Goal: Navigation & Orientation: Find specific page/section

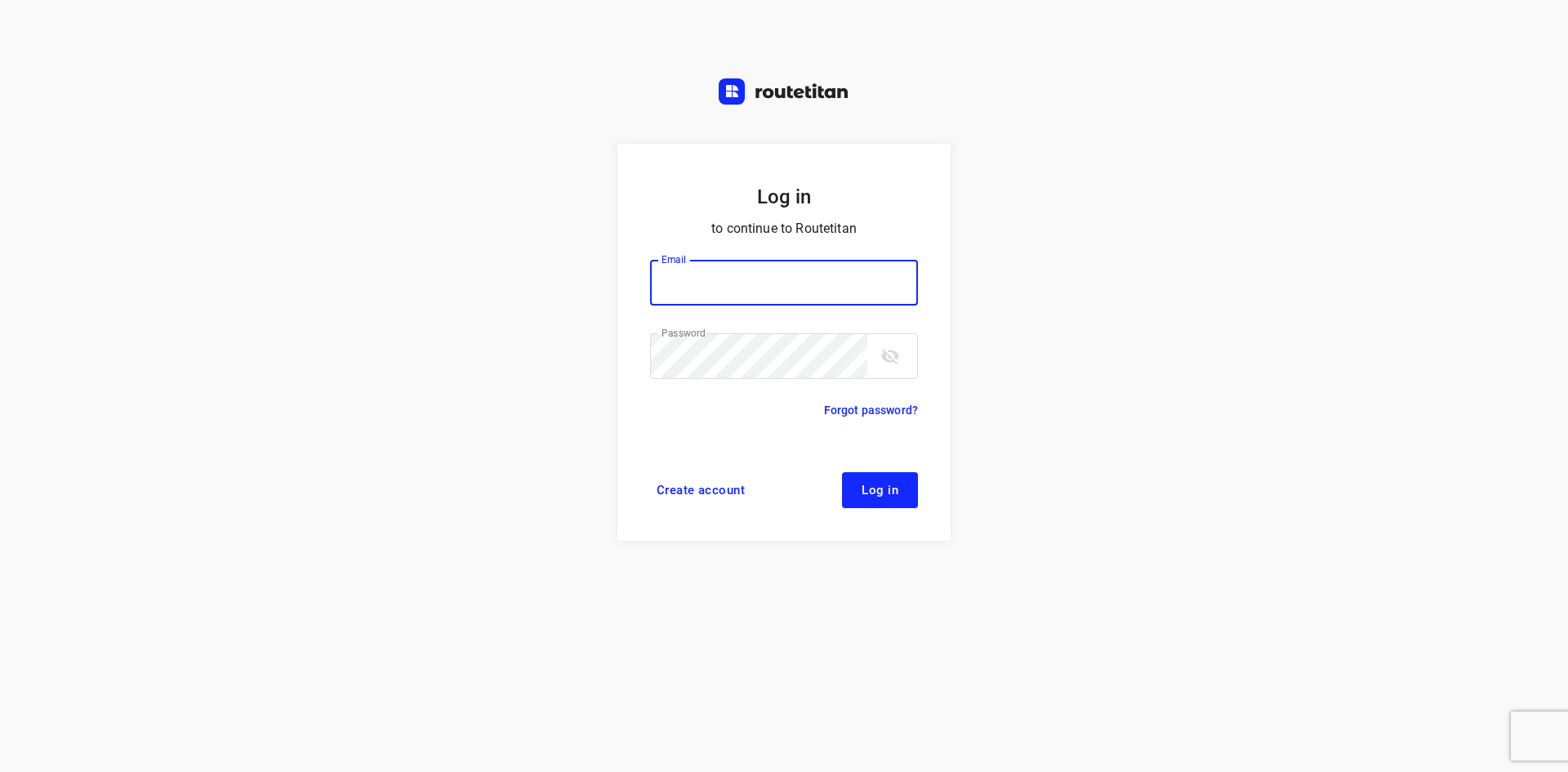
type input "remco@fruitopjewerk.nl"
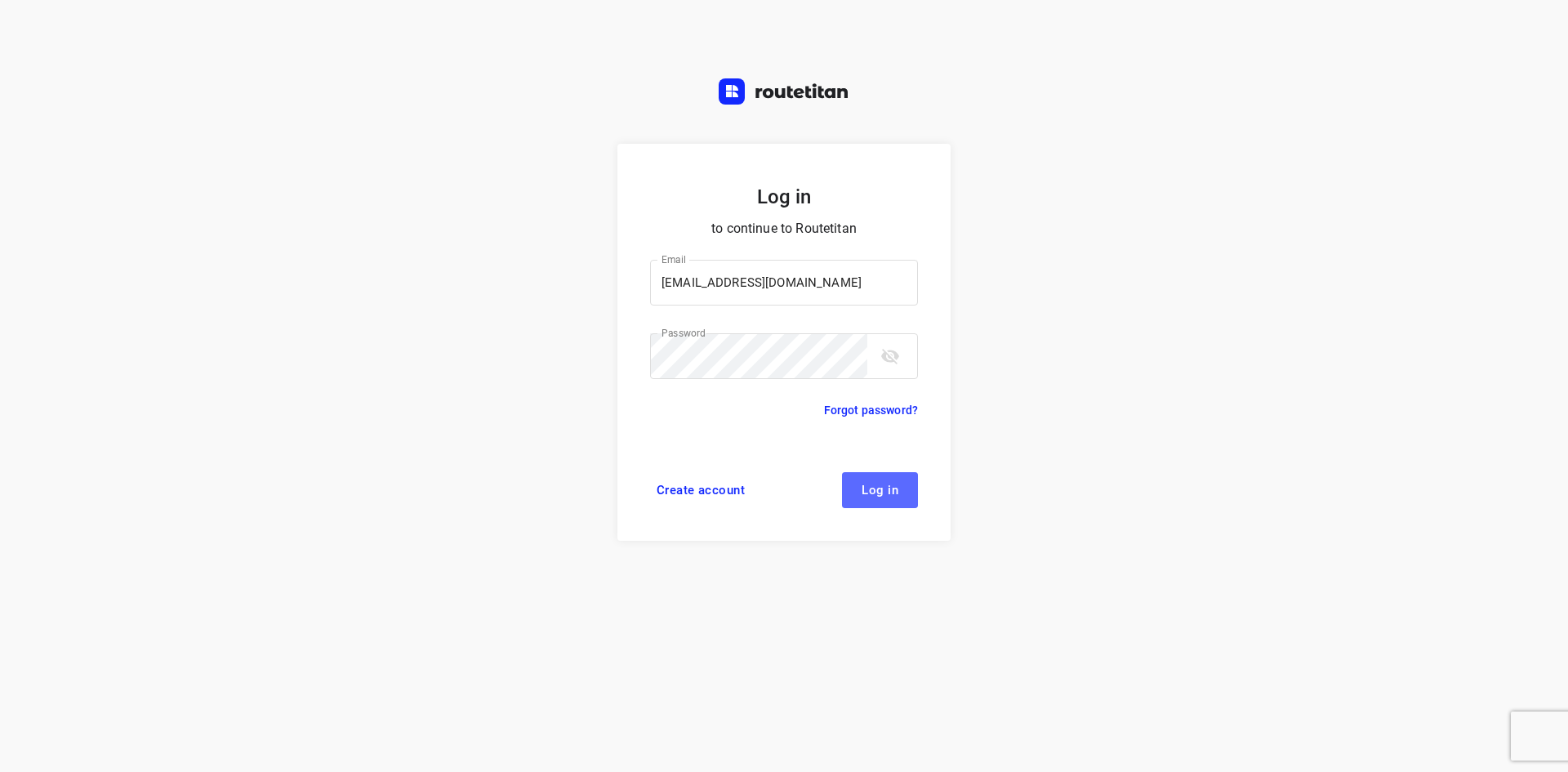
click at [861, 495] on button "Log in" at bounding box center [880, 490] width 76 height 36
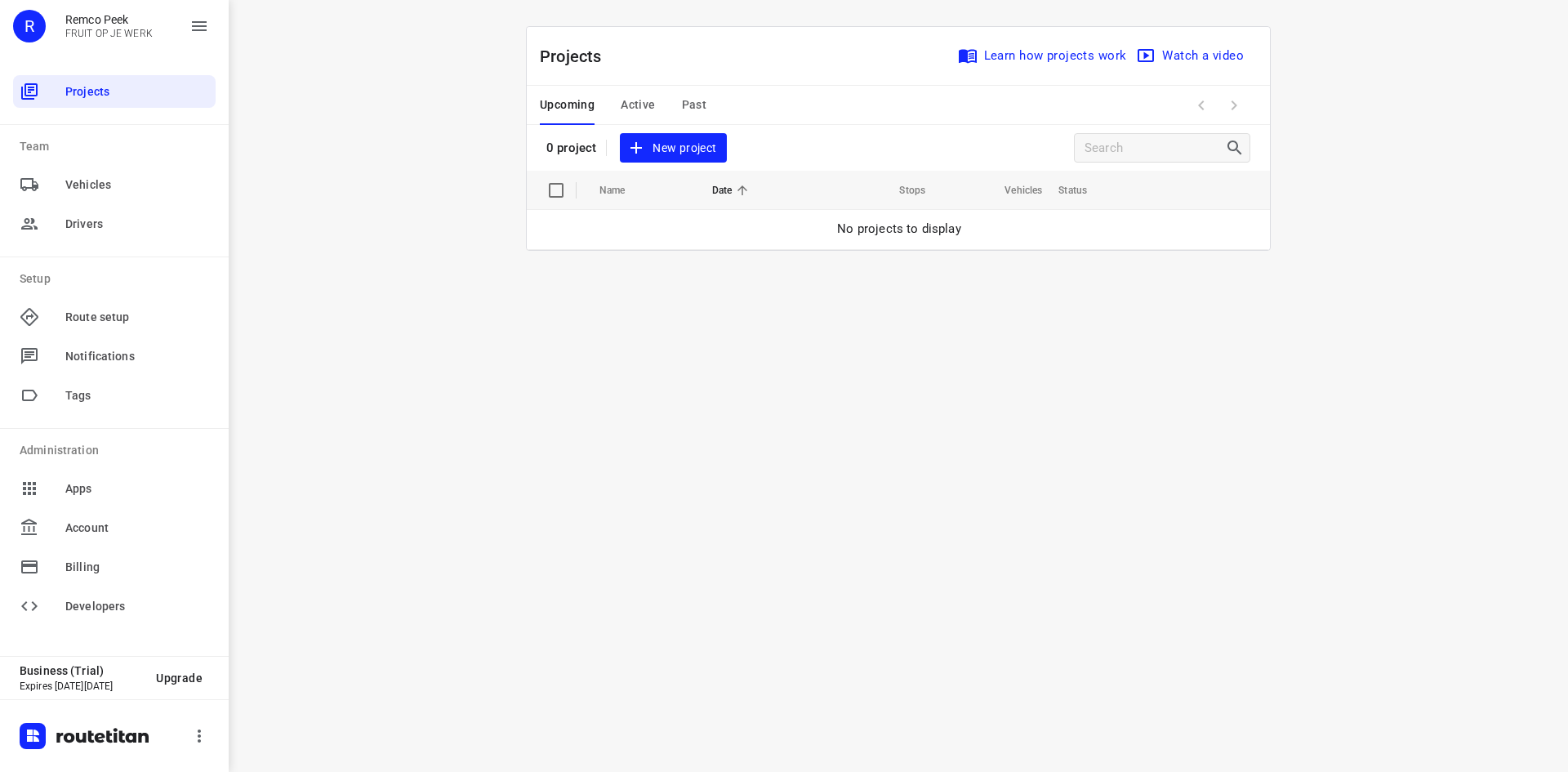
click at [640, 103] on span "Active" at bounding box center [638, 105] width 34 height 21
drag, startPoint x: 98, startPoint y: 226, endPoint x: 79, endPoint y: 323, distance: 98.8
click at [100, 227] on span "Drivers" at bounding box center [137, 224] width 144 height 17
click at [112, 174] on div "Vehicles" at bounding box center [114, 185] width 203 height 33
click at [121, 86] on span "Projects" at bounding box center [137, 92] width 144 height 17
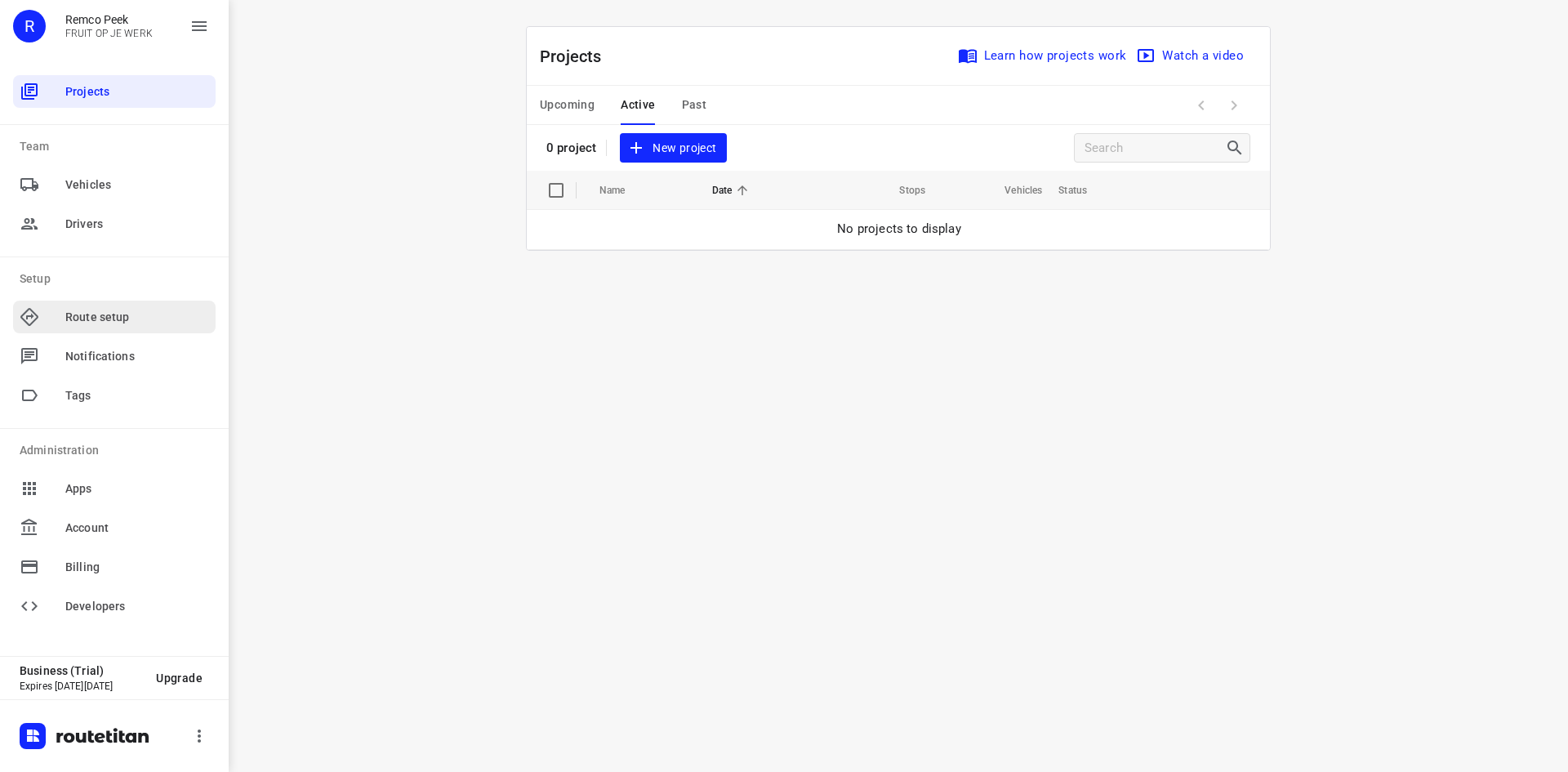
click at [214, 23] on div "R Remco Peek FRUIT OP JE WERK" at bounding box center [114, 33] width 229 height 66
click at [202, 14] on button "button" at bounding box center [199, 26] width 33 height 33
click at [77, 321] on span "Route setup" at bounding box center [137, 317] width 144 height 17
click at [139, 348] on span "Notifications" at bounding box center [137, 356] width 144 height 17
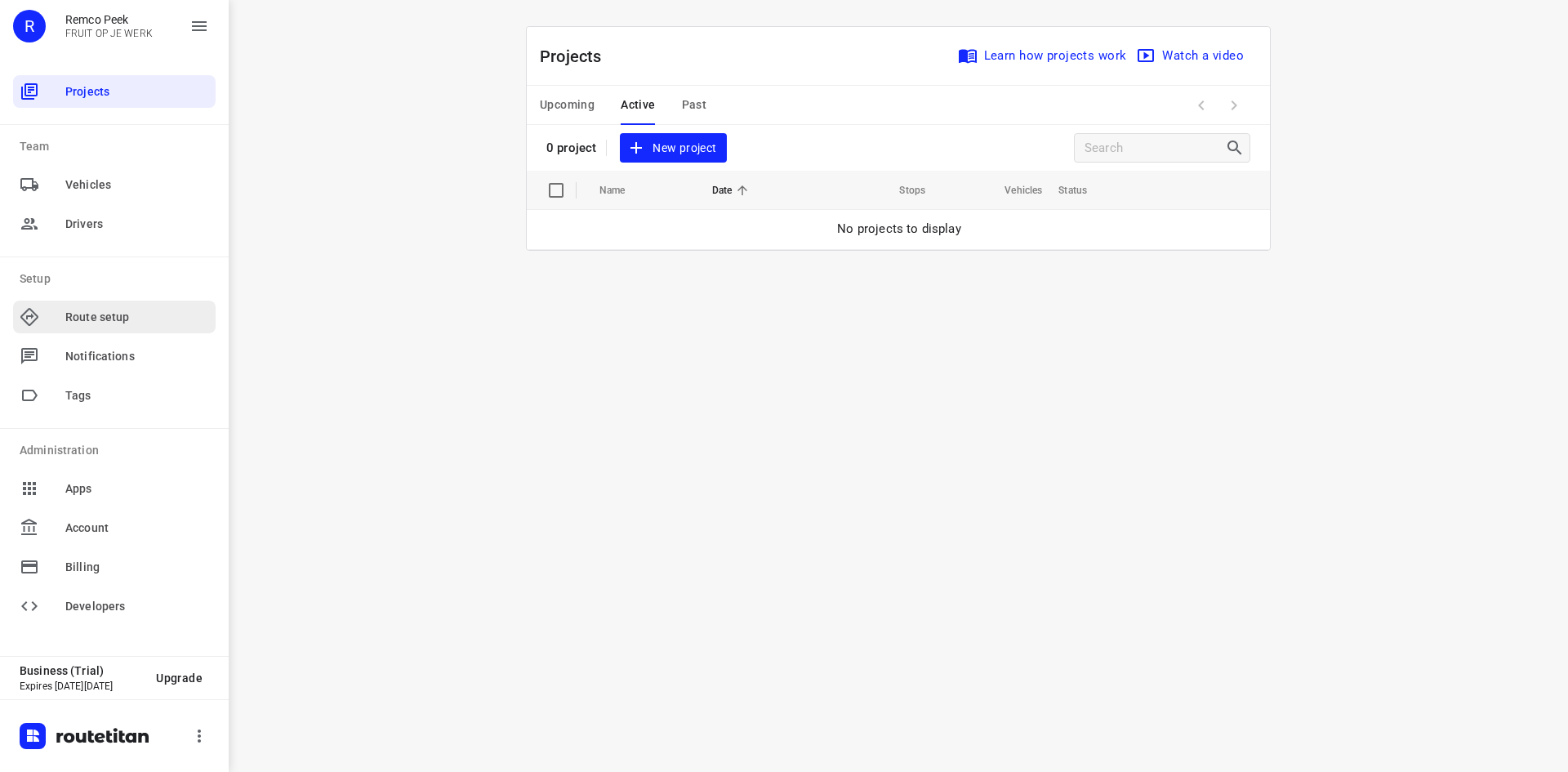
click at [79, 322] on span "Route setup" at bounding box center [137, 317] width 144 height 17
click at [79, 323] on span "Route setup" at bounding box center [137, 317] width 144 height 17
click at [100, 311] on span "Route setup" at bounding box center [137, 317] width 144 height 17
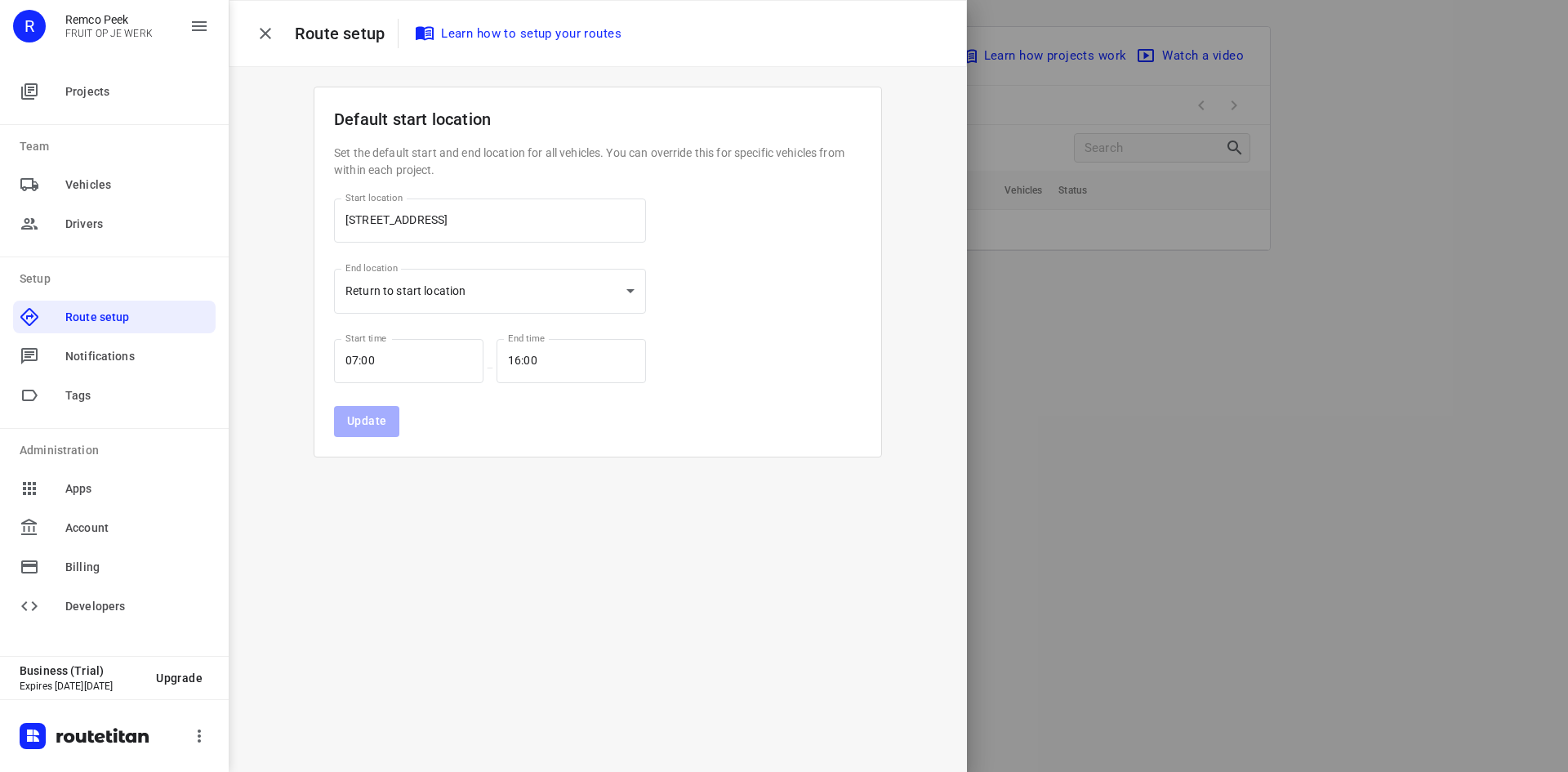
click at [260, 27] on icon "button" at bounding box center [265, 33] width 20 height 20
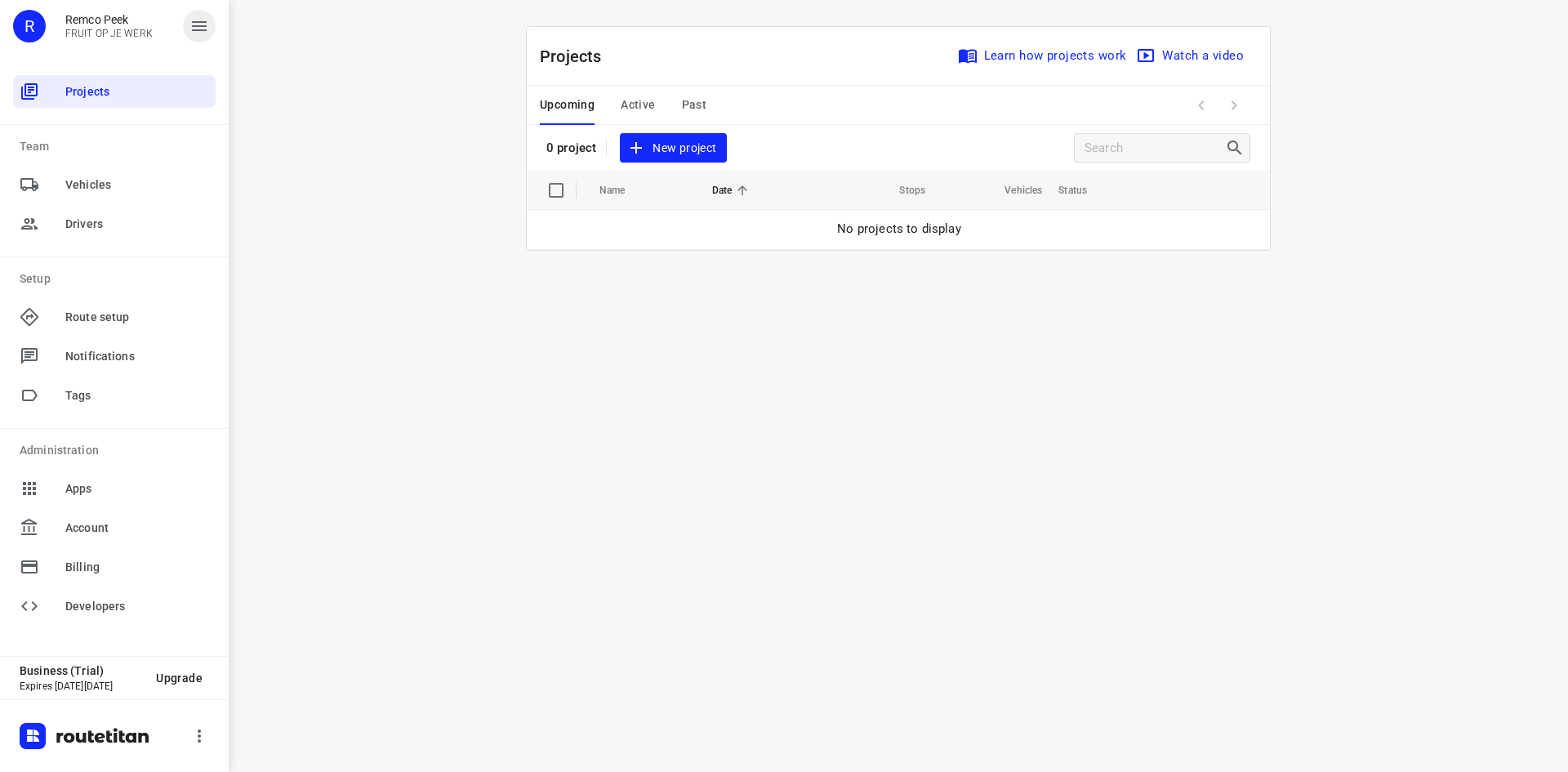
click at [204, 28] on icon "button" at bounding box center [199, 26] width 20 height 20
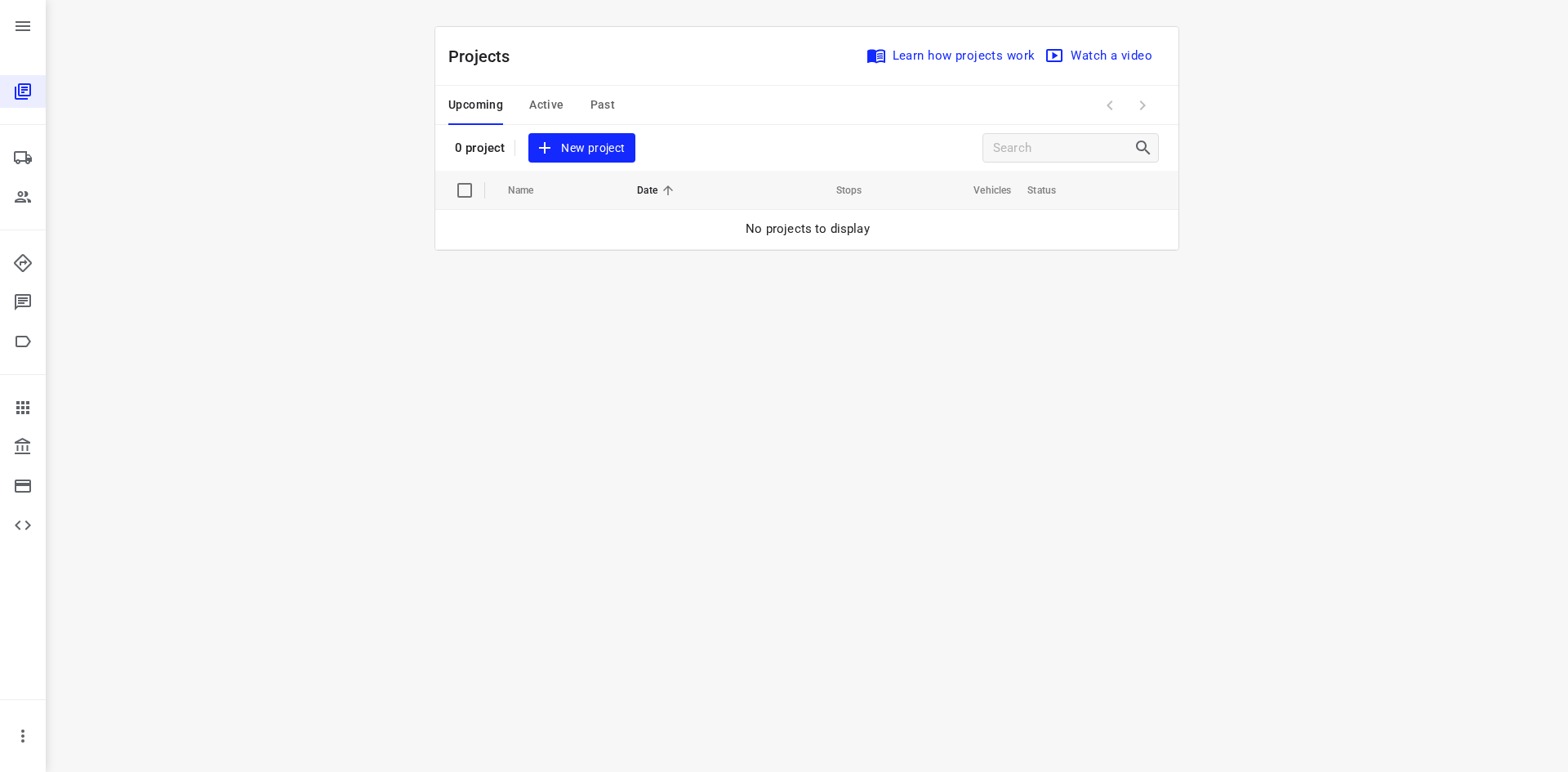
drag, startPoint x: 28, startPoint y: 23, endPoint x: 57, endPoint y: 33, distance: 30.7
click at [25, 23] on icon "button" at bounding box center [22, 26] width 15 height 9
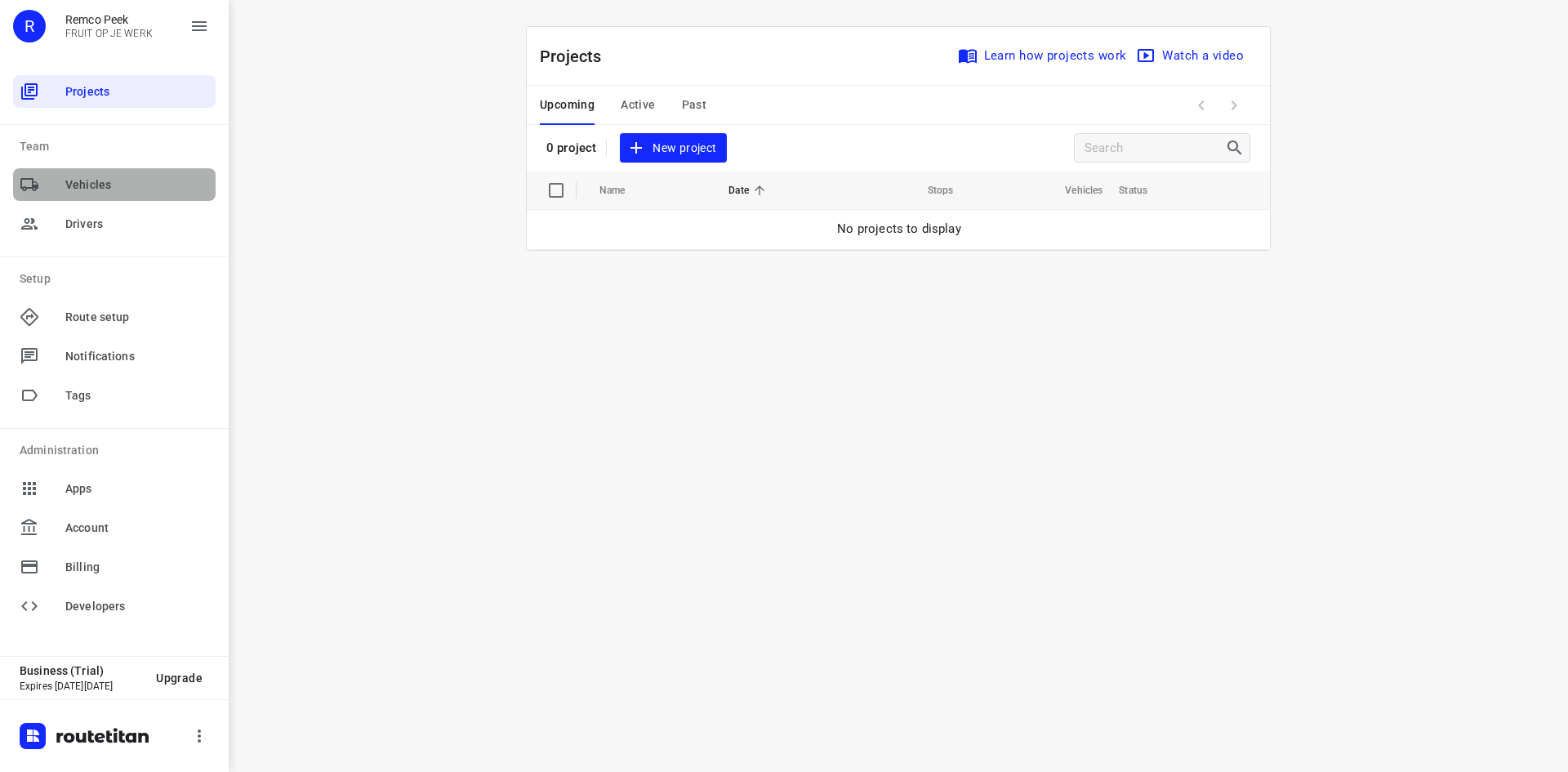
click at [98, 199] on div "Vehicles" at bounding box center [114, 185] width 203 height 33
click at [160, 192] on span "Vehicles" at bounding box center [137, 185] width 144 height 17
